Goal: Information Seeking & Learning: Compare options

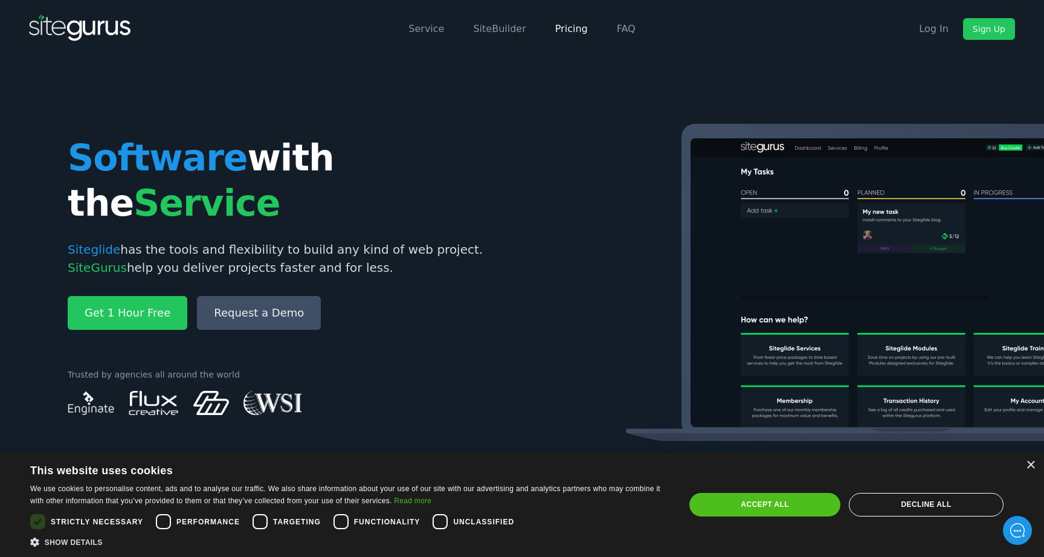
click at [577, 32] on link "Pricing" at bounding box center [571, 28] width 33 height 11
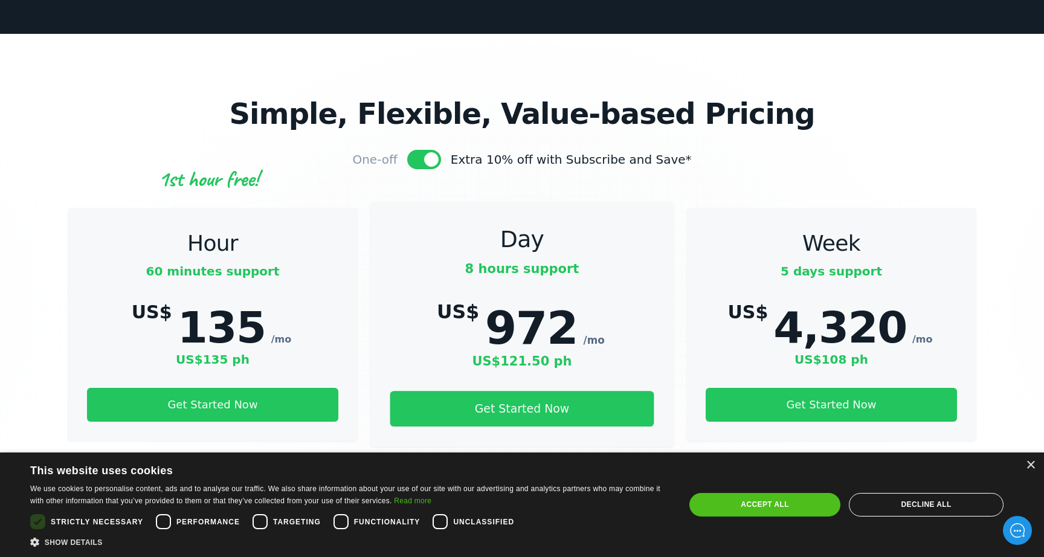
scroll to position [3842, 0]
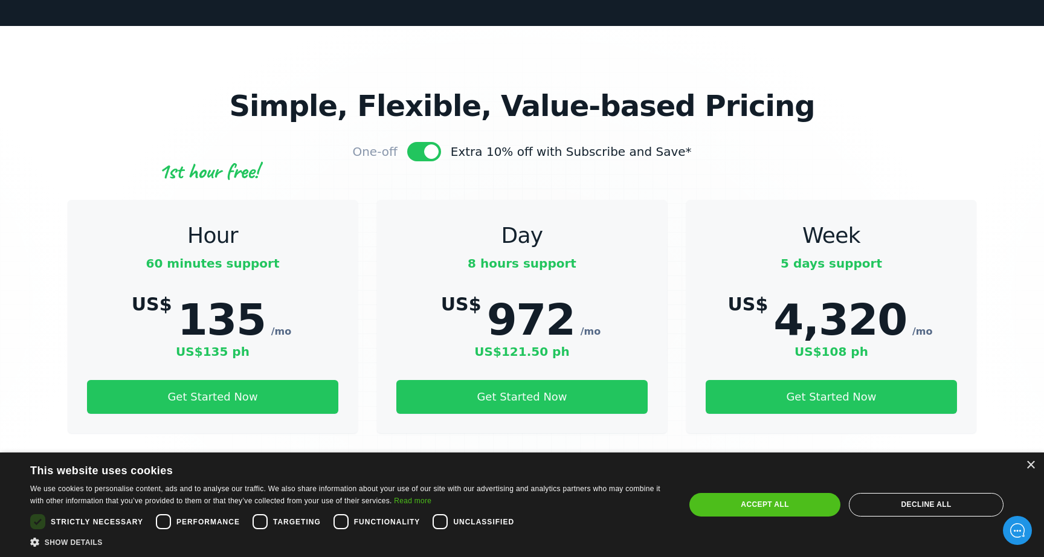
click at [441, 142] on div at bounding box center [424, 151] width 34 height 19
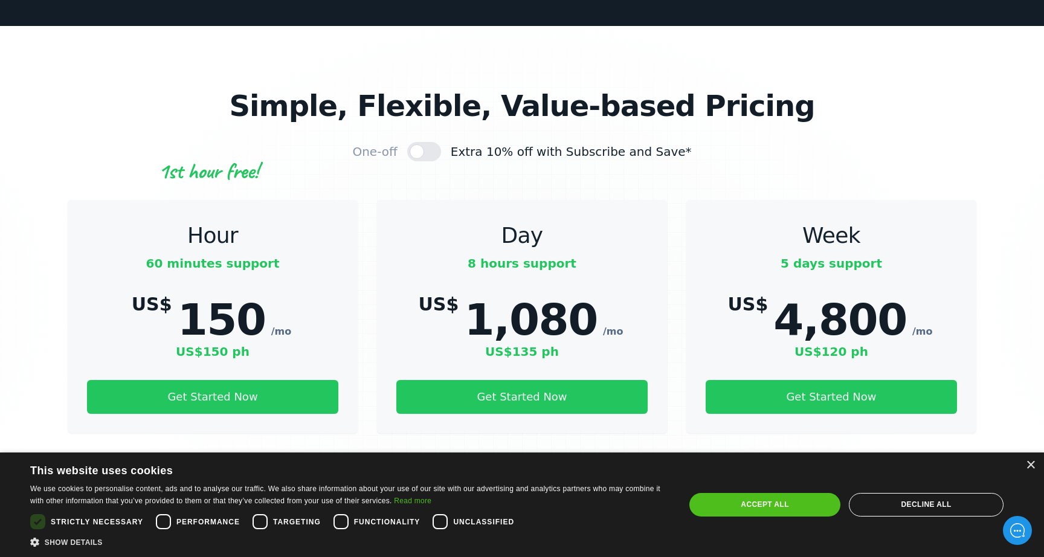
click at [531, 494] on link "GBP" at bounding box center [521, 504] width 53 height 21
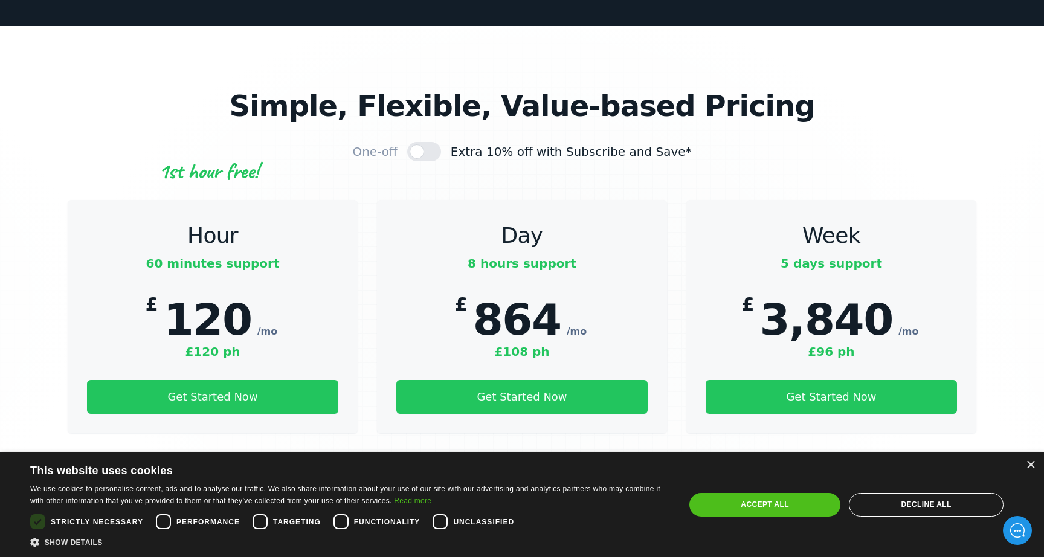
click at [441, 142] on div at bounding box center [424, 151] width 34 height 19
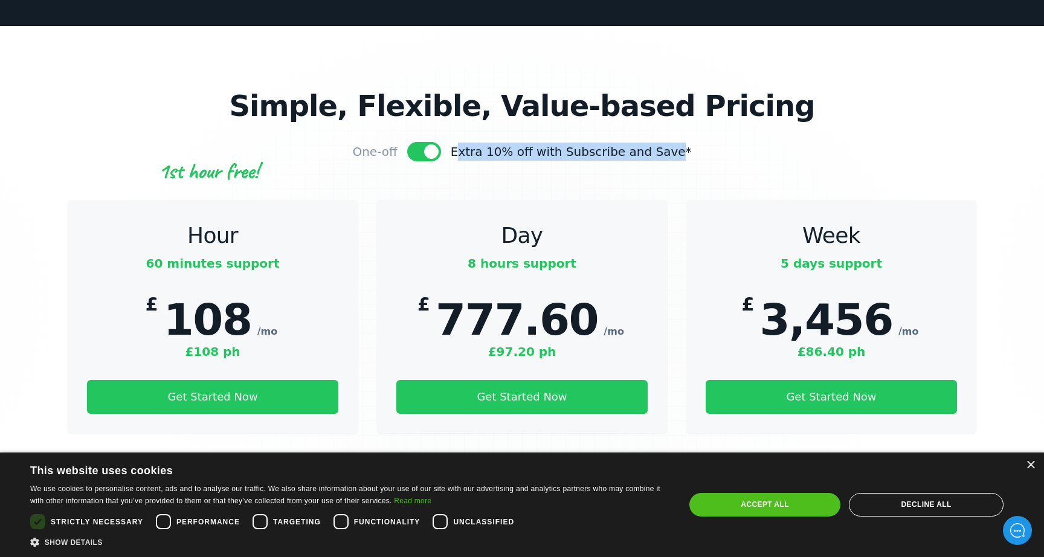
drag, startPoint x: 471, startPoint y: 66, endPoint x: 669, endPoint y: 70, distance: 198.8
click at [669, 143] on div "Extra 10% off with Subscribe and Save*" at bounding box center [571, 152] width 241 height 18
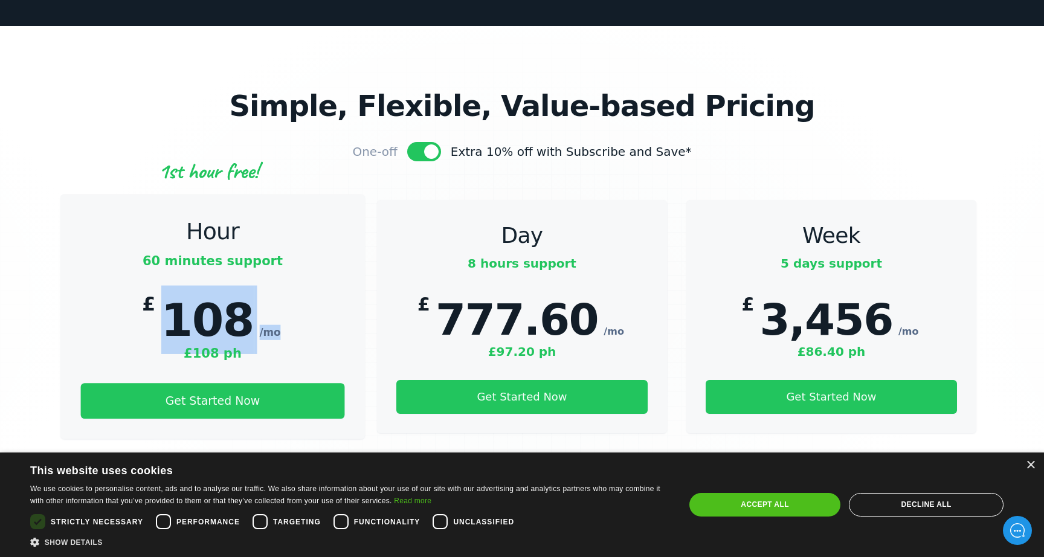
drag, startPoint x: 175, startPoint y: 231, endPoint x: 299, endPoint y: 232, distance: 124.4
click at [299, 285] on div "£ 108 /mo £108 ph" at bounding box center [213, 323] width 264 height 77
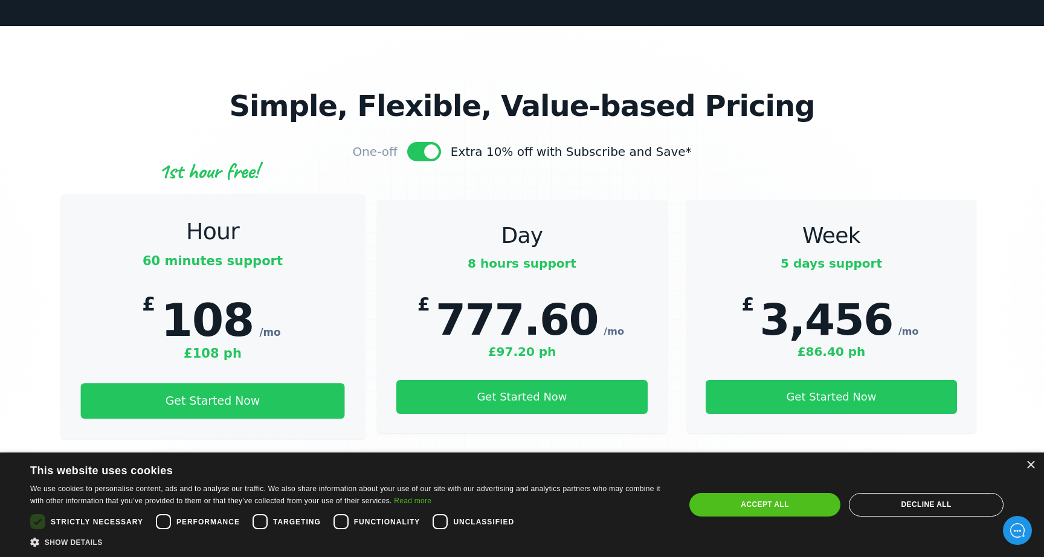
click at [299, 285] on div "£ 108 /mo £108 ph" at bounding box center [213, 323] width 264 height 77
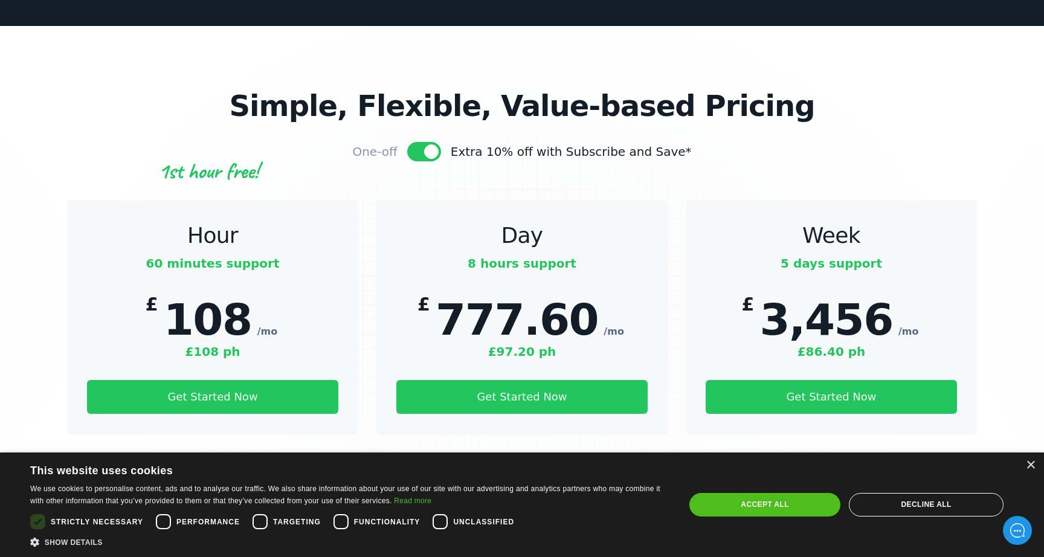
click at [441, 142] on div at bounding box center [424, 151] width 34 height 19
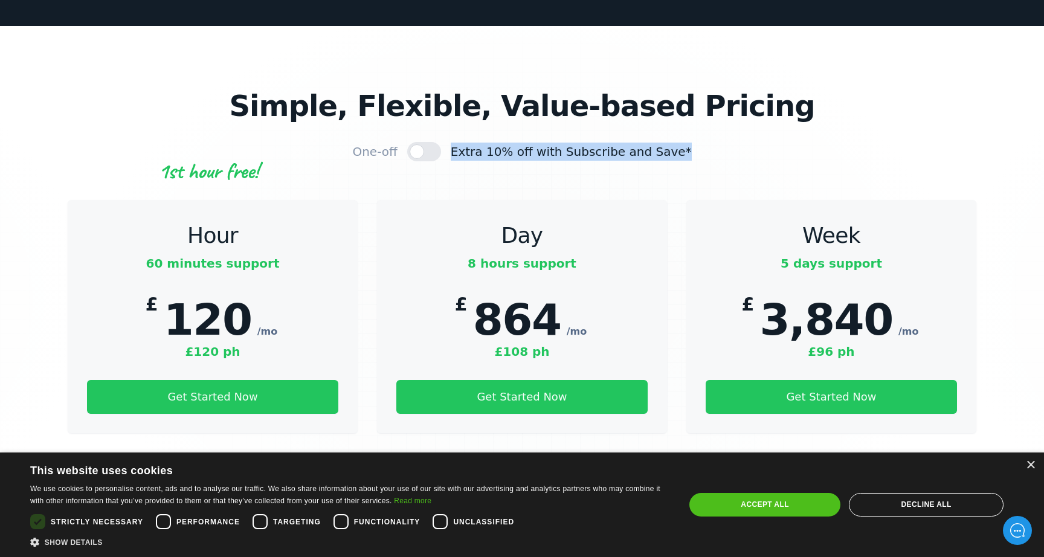
drag, startPoint x: 466, startPoint y: 61, endPoint x: 711, endPoint y: 65, distance: 245.2
click at [711, 142] on div "One-off Extra 10% off with Subscribe and Save*" at bounding box center [522, 151] width 908 height 19
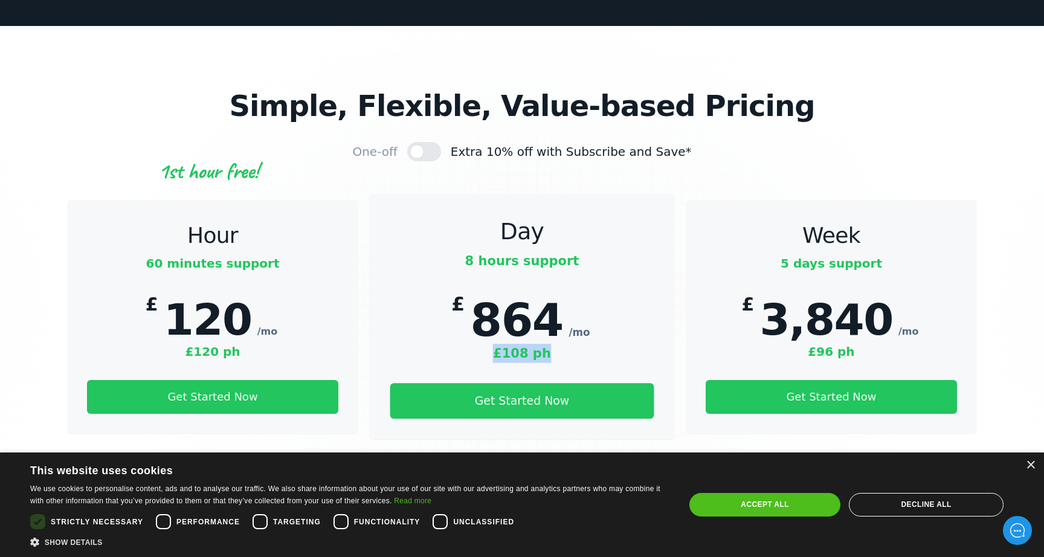
drag, startPoint x: 495, startPoint y: 271, endPoint x: 559, endPoint y: 271, distance: 64.0
click at [556, 344] on p "£108 ph" at bounding box center [522, 353] width 264 height 19
click at [559, 344] on p "£108 ph" at bounding box center [522, 353] width 264 height 19
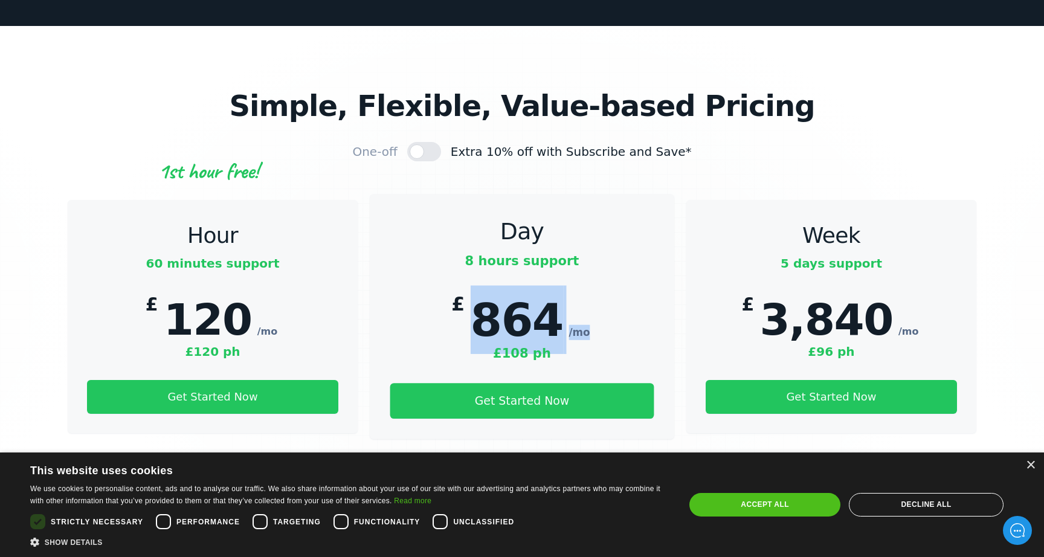
drag, startPoint x: 483, startPoint y: 238, endPoint x: 585, endPoint y: 237, distance: 101.5
click at [585, 285] on div "£ 864 /mo £108 ph" at bounding box center [522, 323] width 264 height 77
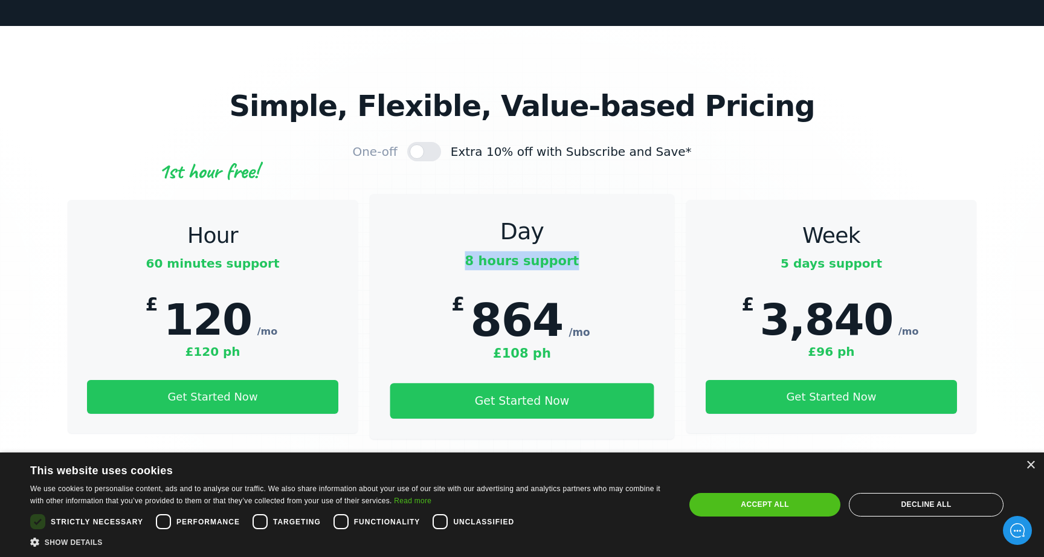
drag, startPoint x: 474, startPoint y: 175, endPoint x: 585, endPoint y: 178, distance: 111.2
click at [585, 251] on p "8 hours support" at bounding box center [522, 260] width 264 height 19
drag, startPoint x: 480, startPoint y: 175, endPoint x: 593, endPoint y: 179, distance: 113.0
click at [593, 251] on p "8 hours support" at bounding box center [522, 260] width 264 height 19
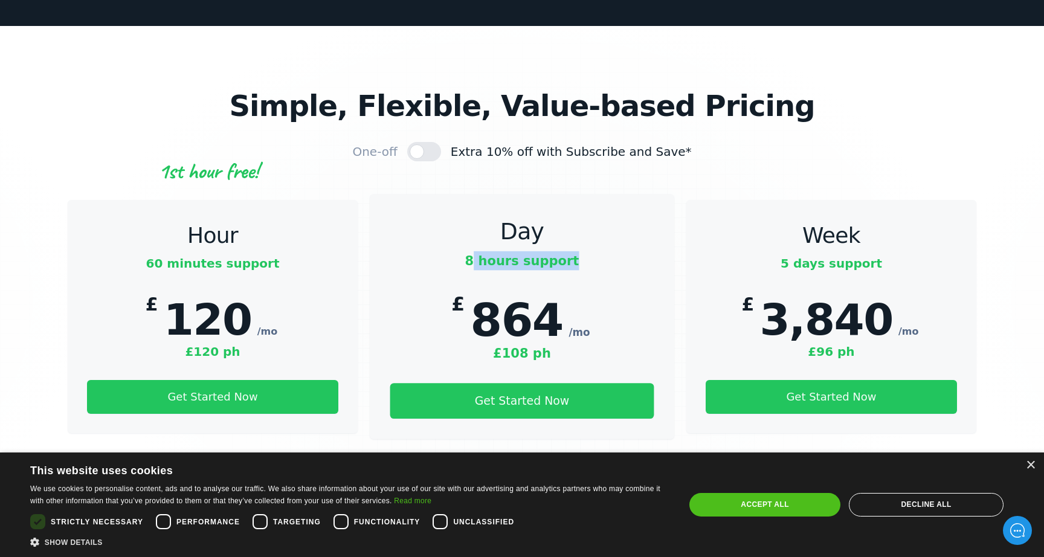
click at [593, 251] on p "8 hours support" at bounding box center [522, 260] width 264 height 19
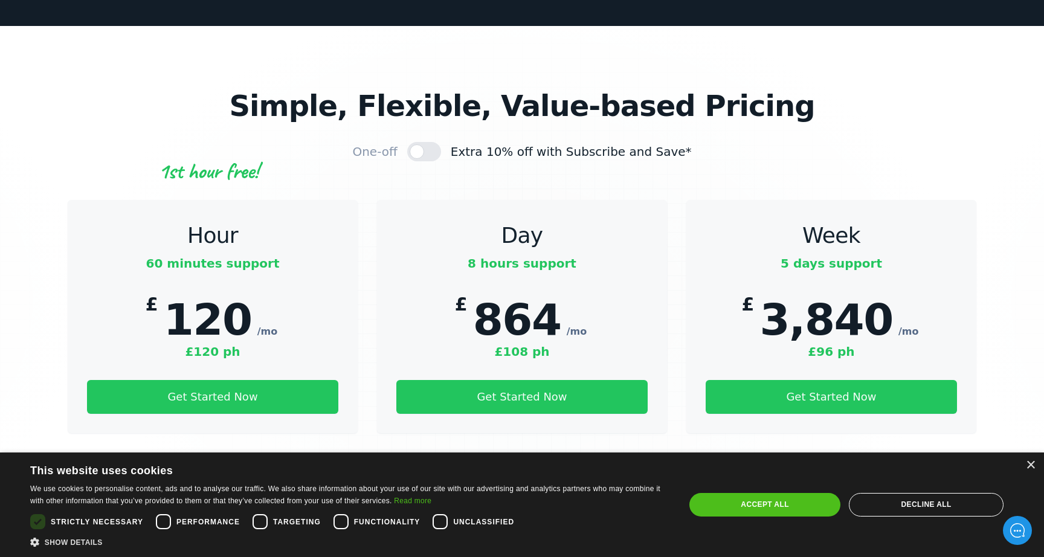
click at [439, 142] on div at bounding box center [424, 151] width 34 height 19
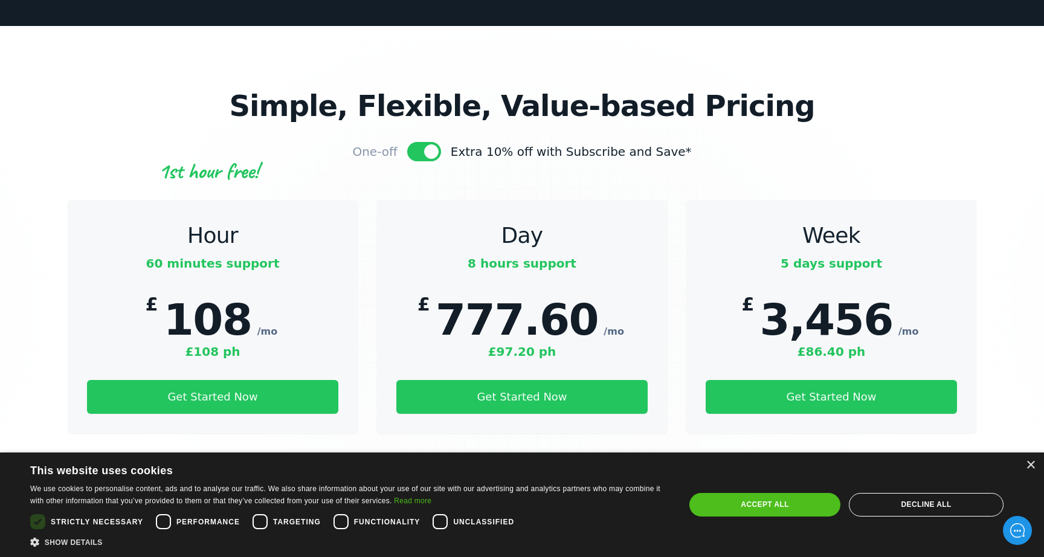
click at [439, 142] on div at bounding box center [424, 151] width 34 height 19
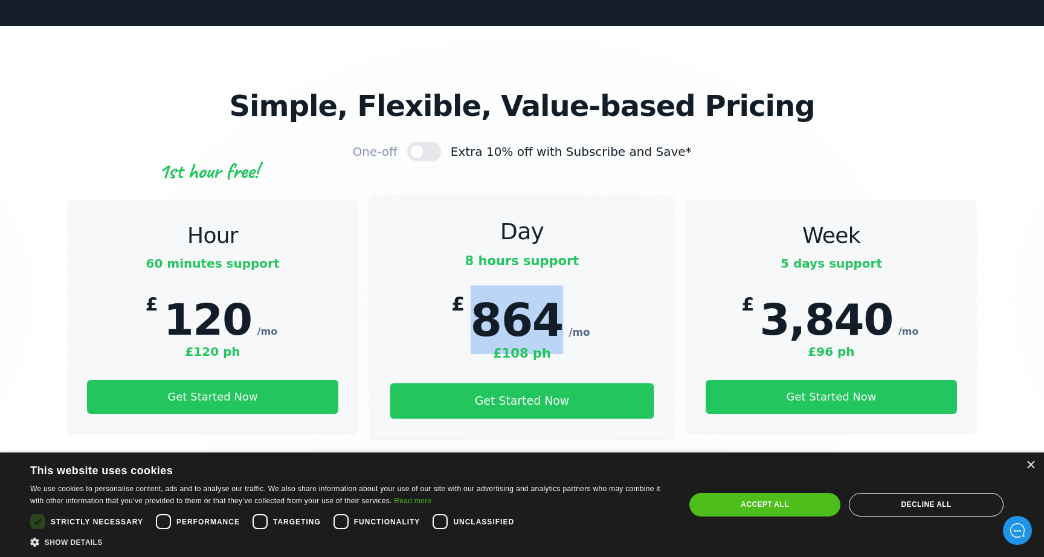
drag, startPoint x: 483, startPoint y: 233, endPoint x: 547, endPoint y: 233, distance: 64.0
click at [547, 293] on span "864" at bounding box center [517, 319] width 92 height 53
drag, startPoint x: 550, startPoint y: 233, endPoint x: 480, endPoint y: 226, distance: 69.8
click at [480, 293] on span "864" at bounding box center [517, 319] width 92 height 53
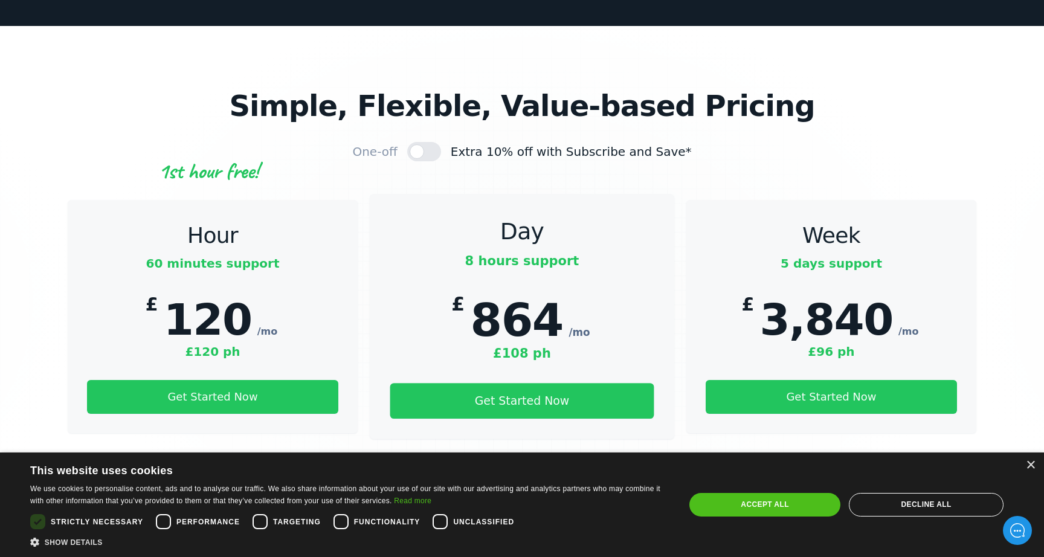
click at [482, 293] on span "864" at bounding box center [517, 319] width 92 height 53
drag, startPoint x: 480, startPoint y: 233, endPoint x: 545, endPoint y: 231, distance: 65.9
click at [545, 293] on span "864" at bounding box center [517, 319] width 92 height 53
drag, startPoint x: 479, startPoint y: 237, endPoint x: 554, endPoint y: 233, distance: 75.0
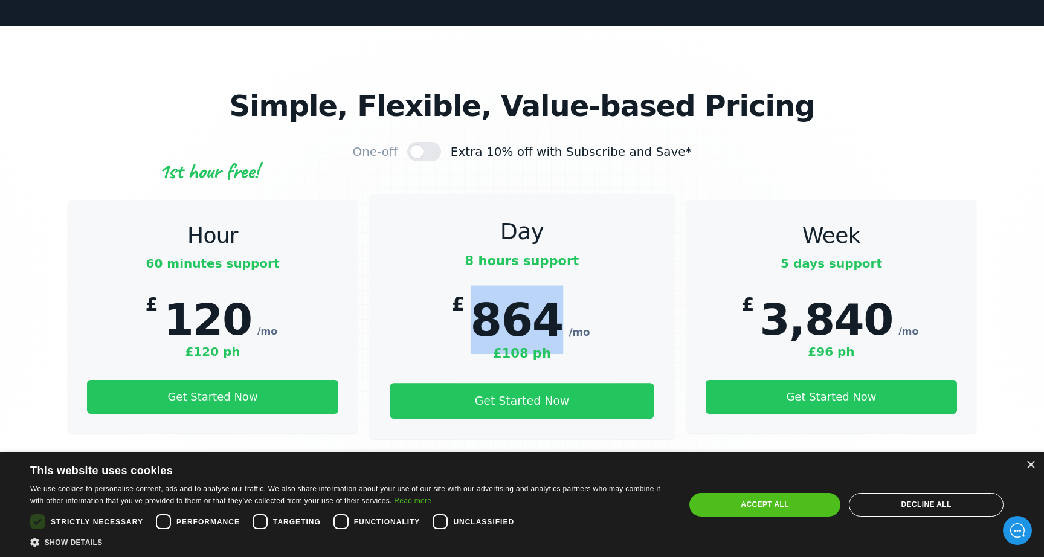
click at [554, 293] on span "864" at bounding box center [517, 319] width 92 height 53
drag, startPoint x: 550, startPoint y: 237, endPoint x: 484, endPoint y: 234, distance: 65.3
click at [484, 293] on span "864" at bounding box center [517, 319] width 92 height 53
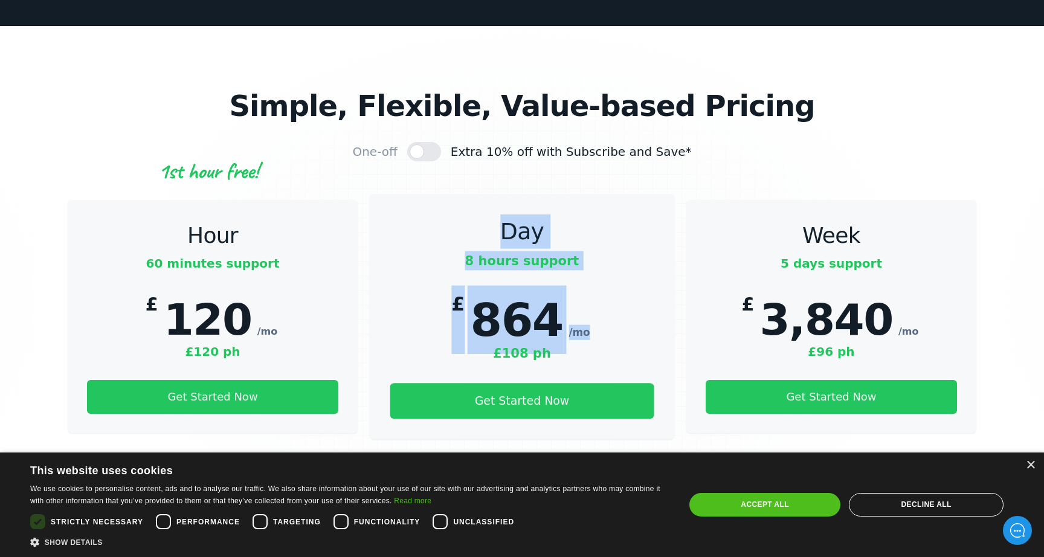
drag, startPoint x: 503, startPoint y: 144, endPoint x: 579, endPoint y: 247, distance: 127.9
click at [579, 247] on div "Day 8 hours support £ 864 /mo £108 ph Get Started Now" at bounding box center [522, 316] width 304 height 204
click at [579, 325] on span "/mo" at bounding box center [578, 332] width 21 height 15
drag, startPoint x: 551, startPoint y: 268, endPoint x: 471, endPoint y: 147, distance: 145.1
click at [471, 214] on div "Day 8 hours support £ 864 /mo £108 ph Get Started Now" at bounding box center [522, 316] width 304 height 204
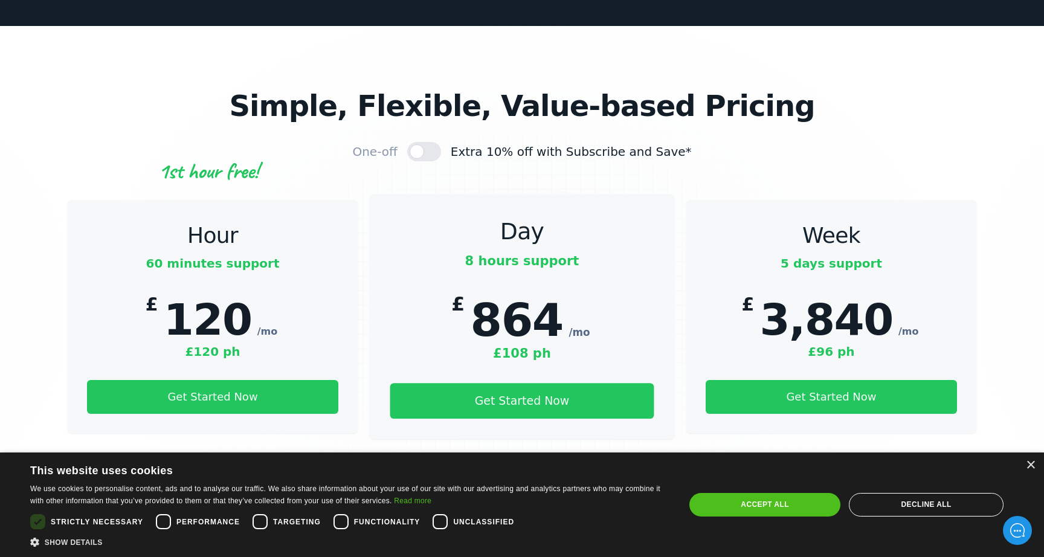
click at [478, 214] on h3 "Day" at bounding box center [522, 231] width 264 height 34
drag, startPoint x: 472, startPoint y: 174, endPoint x: 561, endPoint y: 175, distance: 88.8
click at [561, 251] on p "8 hours support" at bounding box center [522, 260] width 264 height 19
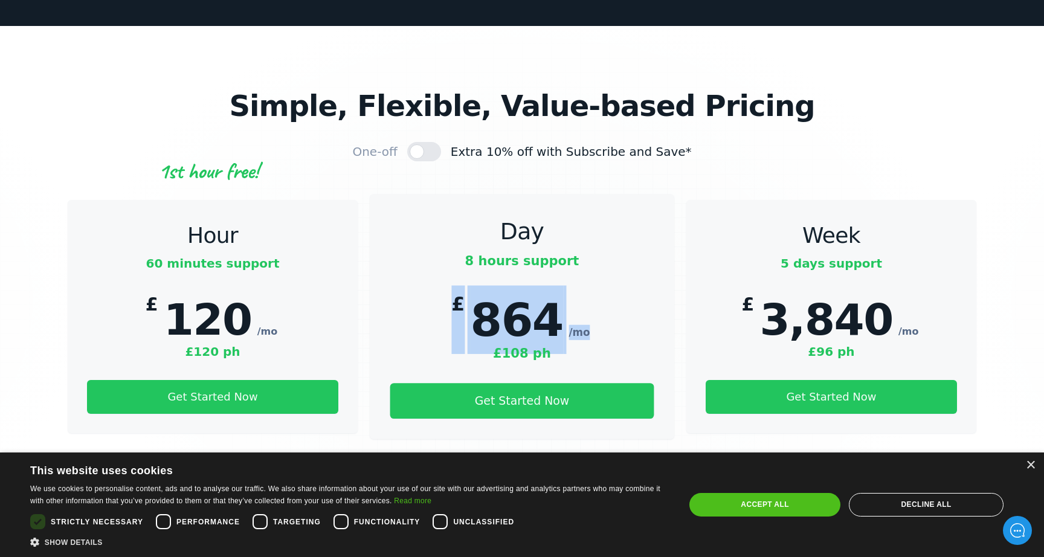
drag, startPoint x: 457, startPoint y: 225, endPoint x: 611, endPoint y: 244, distance: 155.2
click at [611, 285] on div "£ 864 /mo £108 ph" at bounding box center [522, 323] width 264 height 77
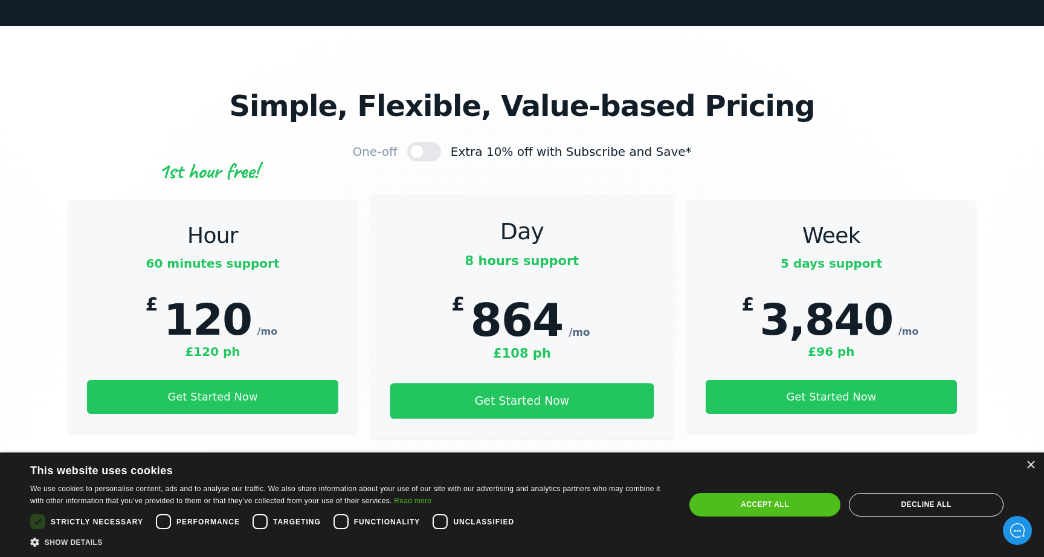
click at [611, 285] on div "£ 864 /mo £108 ph" at bounding box center [522, 323] width 264 height 77
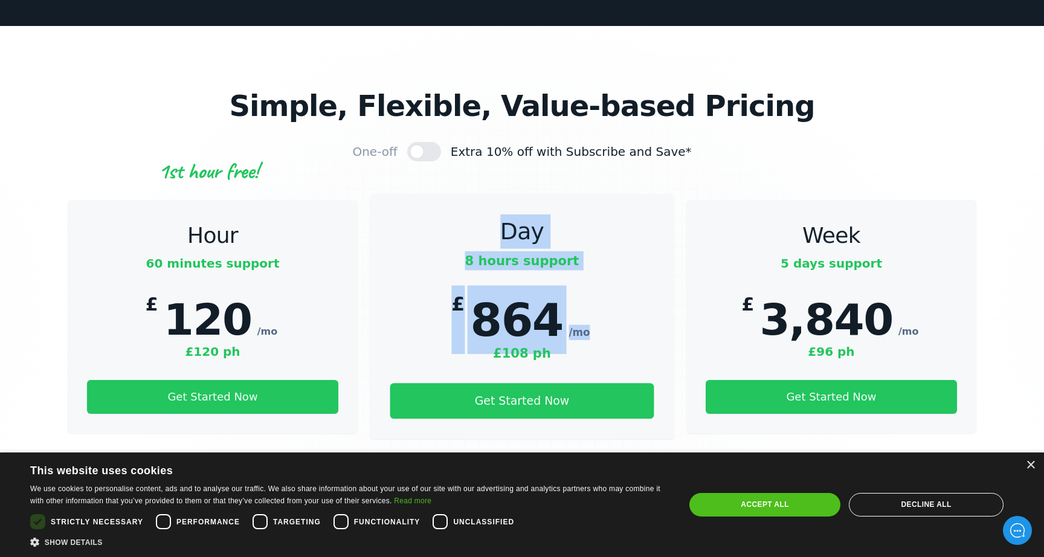
drag, startPoint x: 598, startPoint y: 245, endPoint x: 464, endPoint y: 157, distance: 159.6
click at [464, 214] on div "Day 8 hours support £ 864 /mo £108 ph Get Started Now" at bounding box center [522, 316] width 304 height 204
click at [464, 214] on h3 "Day" at bounding box center [522, 231] width 264 height 34
drag, startPoint x: 484, startPoint y: 143, endPoint x: 626, endPoint y: 228, distance: 165.0
click at [626, 228] on div "Day 8 hours support £ 864 /mo £108 ph Get Started Now" at bounding box center [522, 316] width 304 height 204
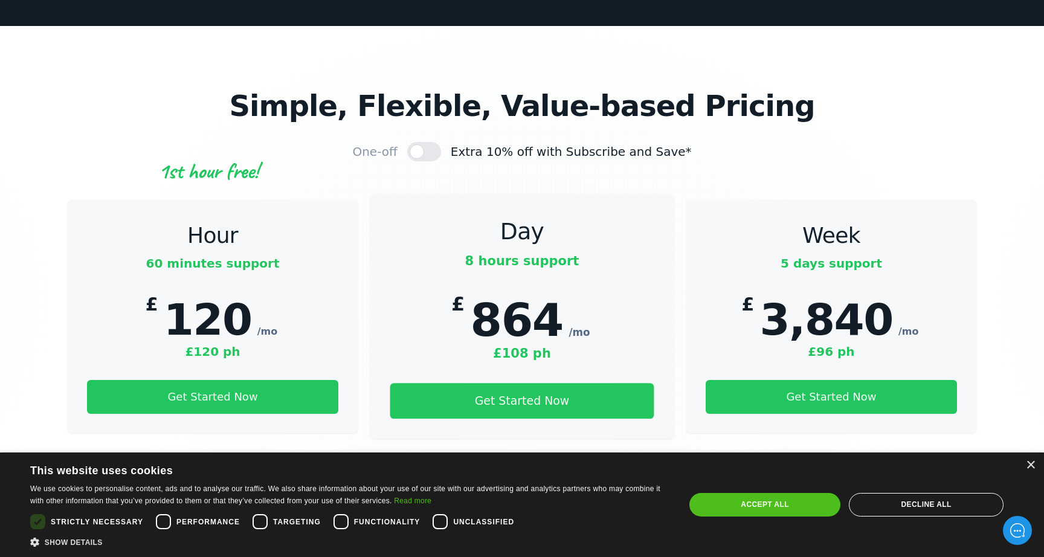
click at [626, 285] on div "£ 864 /mo £108 ph" at bounding box center [522, 323] width 264 height 77
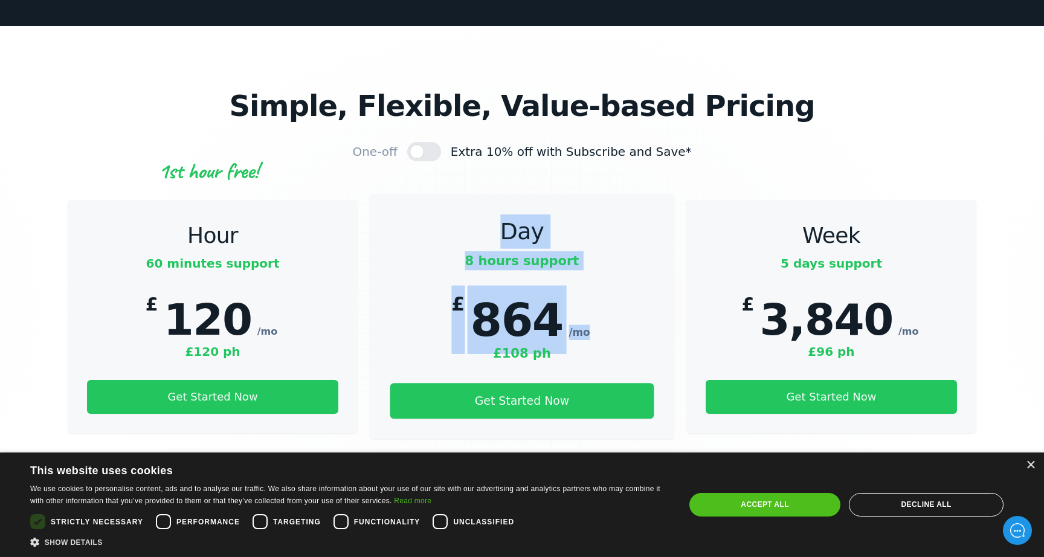
drag, startPoint x: 571, startPoint y: 265, endPoint x: 467, endPoint y: 145, distance: 158.4
click at [467, 214] on div "Day 8 hours support £ 864 /mo £108 ph Get Started Now" at bounding box center [522, 316] width 304 height 204
click at [467, 214] on h3 "Day" at bounding box center [522, 231] width 264 height 34
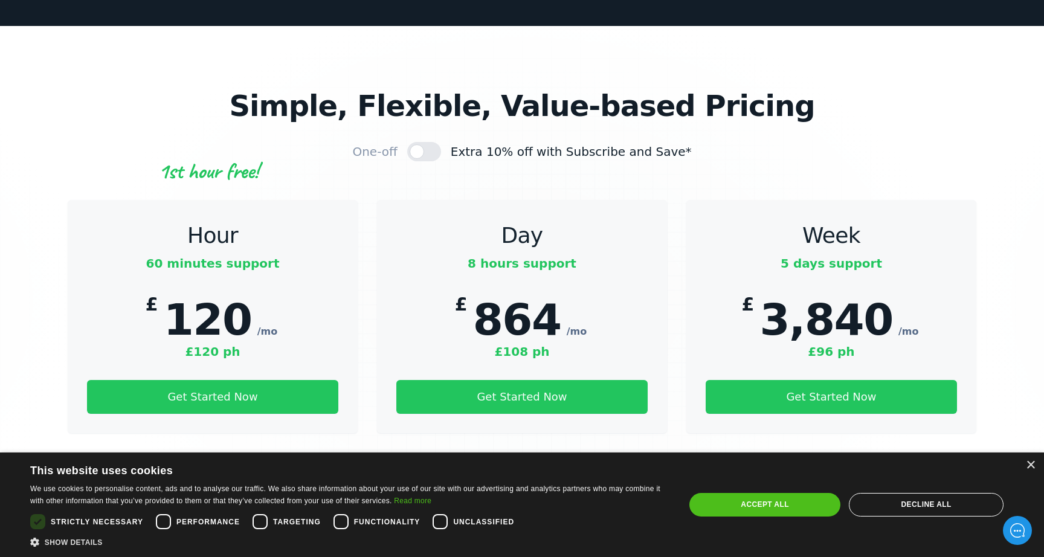
click at [397, 143] on div "One-off" at bounding box center [374, 152] width 45 height 18
click at [435, 142] on div at bounding box center [424, 151] width 34 height 19
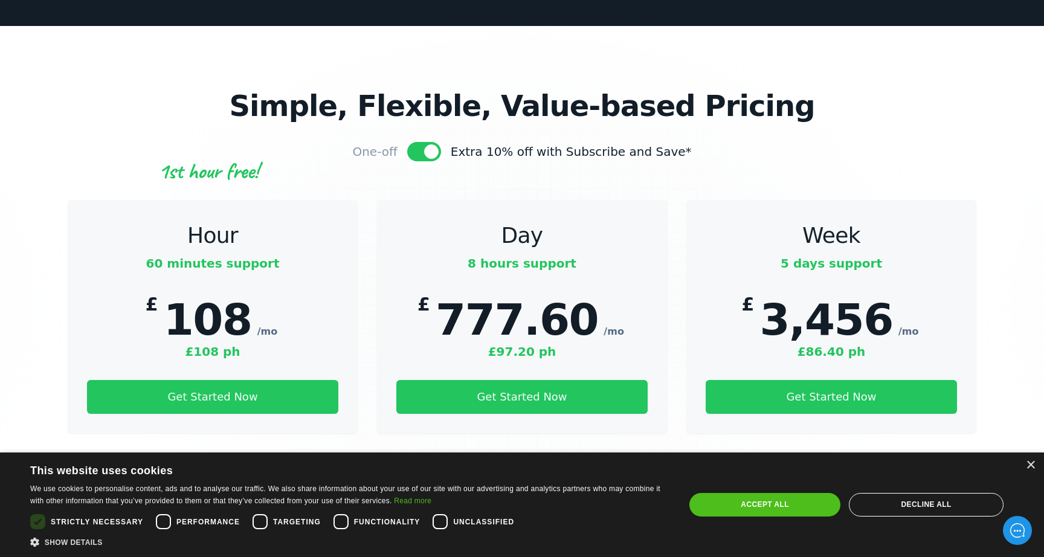
click at [438, 142] on div at bounding box center [424, 151] width 34 height 19
